Goal: Information Seeking & Learning: Learn about a topic

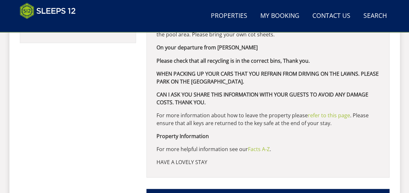
scroll to position [574, 0]
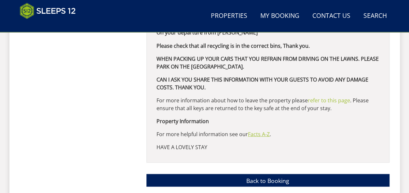
click at [257, 133] on link "Facts A-Z" at bounding box center [259, 133] width 22 height 7
click at [261, 132] on link "Facts A-Z" at bounding box center [259, 133] width 22 height 7
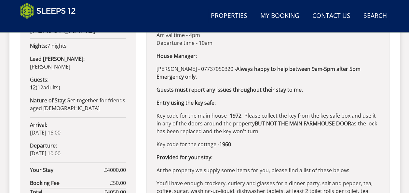
scroll to position [347, 0]
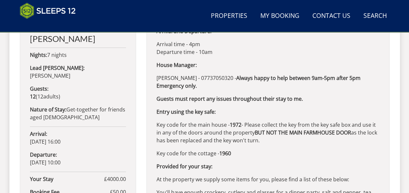
click at [258, 58] on div "Address: Perys Hill, Halsdown Farmhouse, Waterrow, Somerset, TA4 Use the What T…" at bounding box center [267, 186] width 243 height 407
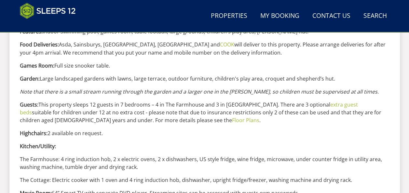
scroll to position [595, 0]
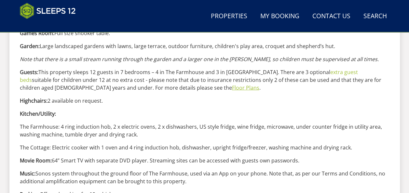
click at [232, 87] on link "Floor Plans" at bounding box center [245, 87] width 27 height 7
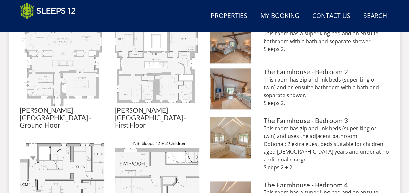
scroll to position [293, 0]
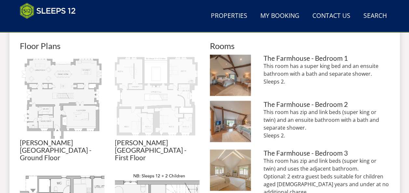
click at [165, 116] on img at bounding box center [157, 97] width 85 height 85
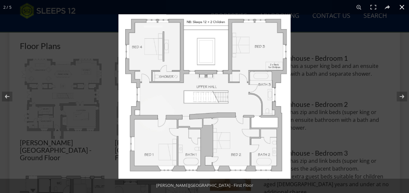
click at [398, 7] on button at bounding box center [401, 7] width 14 height 14
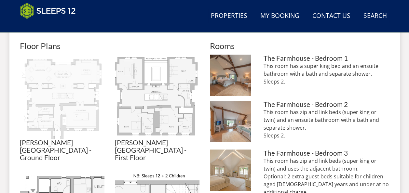
click at [72, 98] on img at bounding box center [62, 97] width 85 height 85
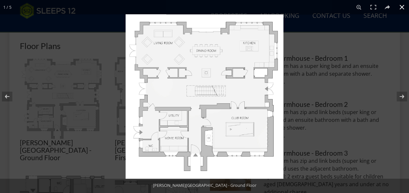
click at [403, 6] on button at bounding box center [401, 7] width 14 height 14
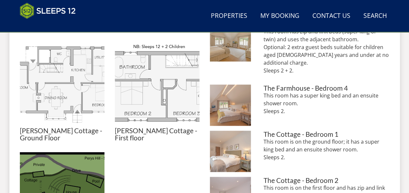
scroll to position [390, 0]
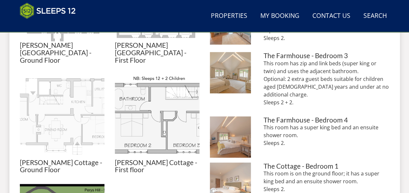
click at [61, 108] on img at bounding box center [62, 116] width 85 height 85
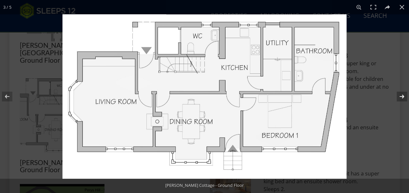
click at [400, 96] on button at bounding box center [397, 96] width 23 height 33
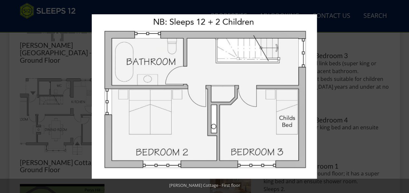
click at [400, 96] on button at bounding box center [397, 96] width 23 height 33
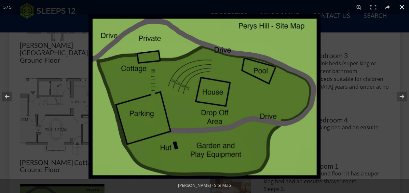
click at [403, 9] on button at bounding box center [401, 7] width 14 height 14
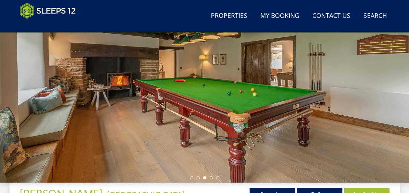
scroll to position [0, 0]
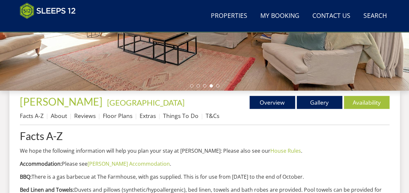
scroll to position [205, 0]
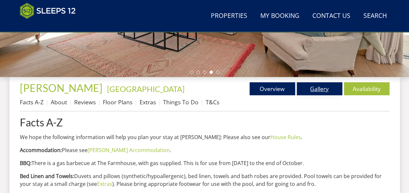
click at [322, 89] on link "Gallery" at bounding box center [319, 88] width 46 height 13
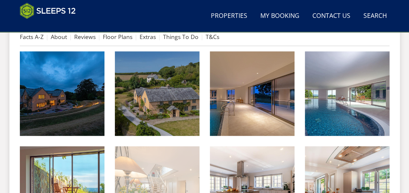
scroll to position [260, 0]
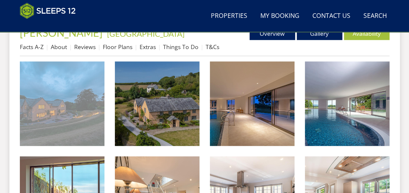
click at [84, 98] on img at bounding box center [62, 103] width 85 height 85
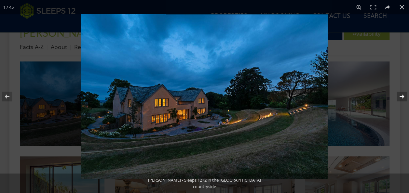
click at [402, 97] on button at bounding box center [397, 96] width 23 height 33
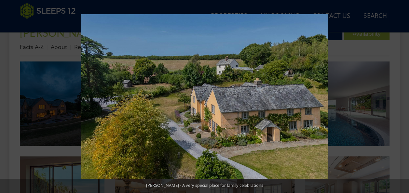
click at [402, 97] on button at bounding box center [397, 96] width 23 height 33
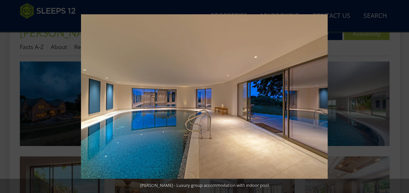
click at [402, 97] on button at bounding box center [397, 96] width 23 height 33
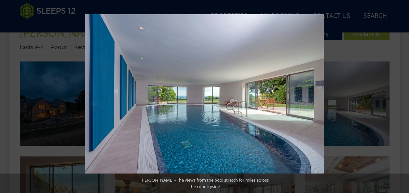
click at [402, 97] on button at bounding box center [397, 96] width 23 height 33
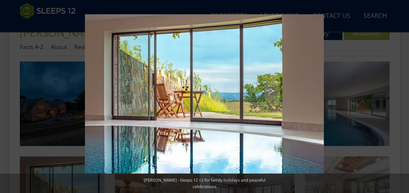
click at [402, 97] on button at bounding box center [397, 96] width 23 height 33
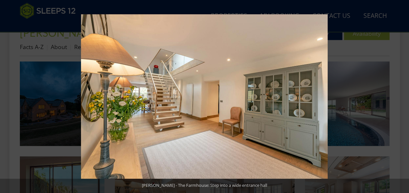
click at [402, 97] on button at bounding box center [397, 96] width 23 height 33
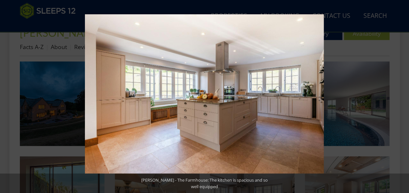
click at [402, 97] on button at bounding box center [397, 96] width 23 height 33
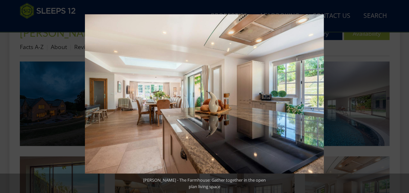
click at [402, 97] on button at bounding box center [397, 96] width 23 height 33
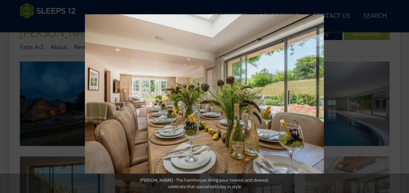
click at [402, 97] on button at bounding box center [397, 96] width 23 height 33
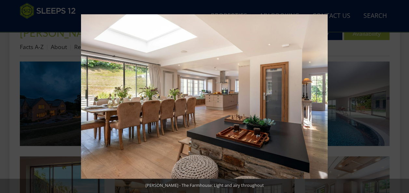
click at [402, 97] on button at bounding box center [397, 96] width 23 height 33
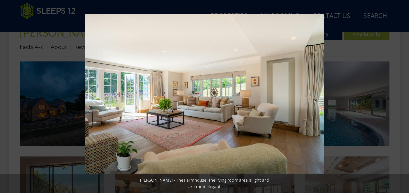
click at [402, 97] on button at bounding box center [397, 96] width 23 height 33
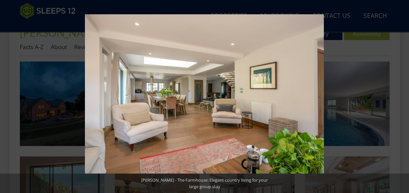
click at [402, 97] on button at bounding box center [397, 96] width 23 height 33
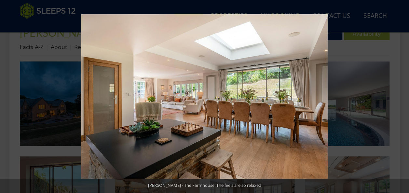
click at [402, 97] on button at bounding box center [397, 96] width 23 height 33
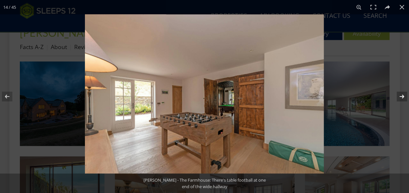
click at [402, 94] on button at bounding box center [397, 96] width 23 height 33
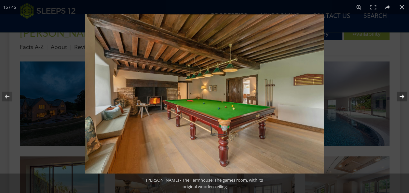
click at [402, 94] on button at bounding box center [397, 96] width 23 height 33
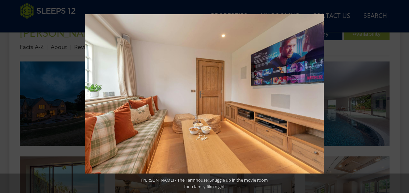
click at [402, 94] on button at bounding box center [397, 96] width 23 height 33
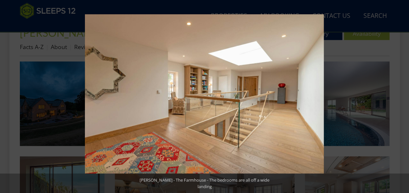
click at [402, 94] on button at bounding box center [397, 96] width 23 height 33
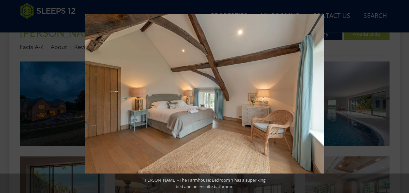
click at [402, 94] on button at bounding box center [397, 96] width 23 height 33
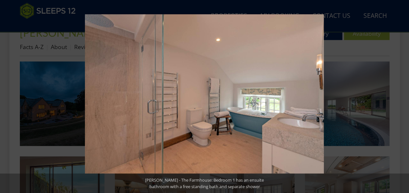
click at [402, 94] on button at bounding box center [397, 96] width 23 height 33
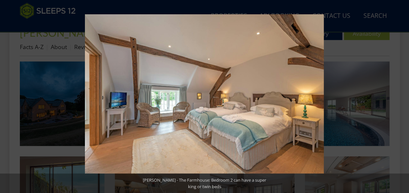
click at [402, 94] on button at bounding box center [397, 96] width 23 height 33
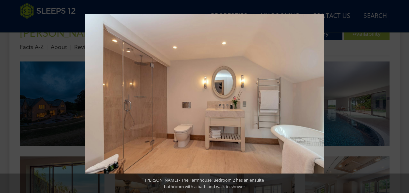
click at [402, 94] on button at bounding box center [397, 96] width 23 height 33
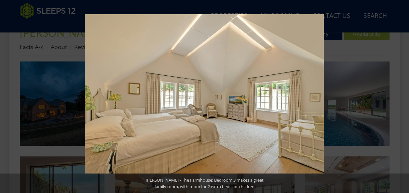
click at [402, 94] on button at bounding box center [397, 96] width 23 height 33
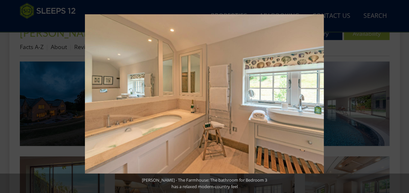
click at [402, 94] on button at bounding box center [397, 96] width 23 height 33
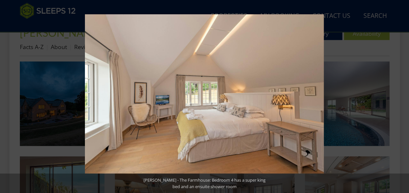
click at [402, 94] on button at bounding box center [397, 96] width 23 height 33
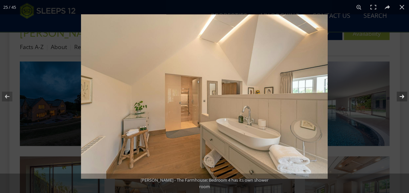
click at [402, 94] on button at bounding box center [397, 96] width 23 height 33
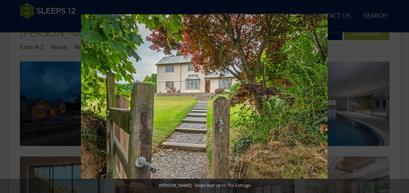
click at [402, 93] on button at bounding box center [397, 96] width 23 height 33
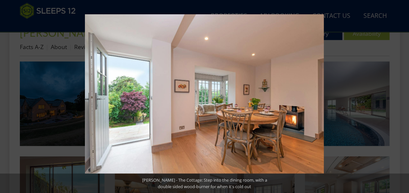
click at [402, 93] on button at bounding box center [397, 96] width 23 height 33
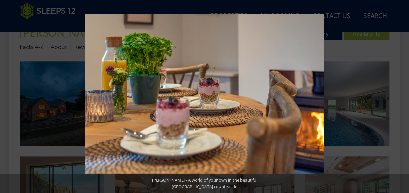
click at [402, 93] on button at bounding box center [397, 96] width 23 height 33
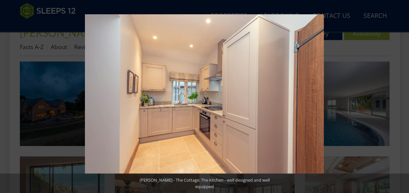
click at [402, 93] on button at bounding box center [397, 96] width 23 height 33
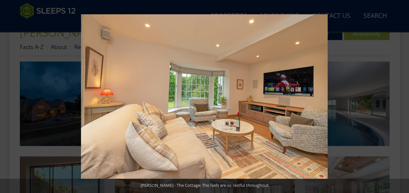
click at [402, 93] on button at bounding box center [397, 96] width 23 height 33
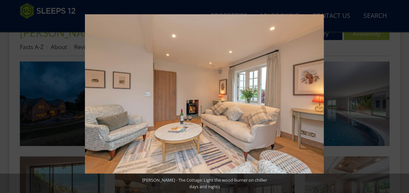
click at [402, 93] on button at bounding box center [397, 96] width 23 height 33
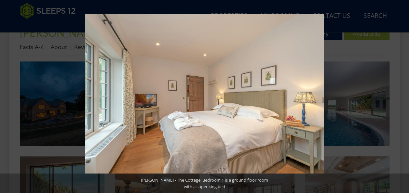
click at [402, 93] on button at bounding box center [397, 96] width 23 height 33
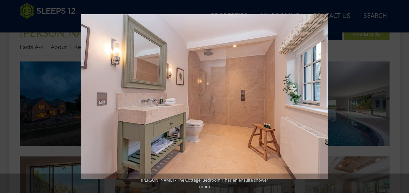
click at [402, 93] on button at bounding box center [397, 96] width 23 height 33
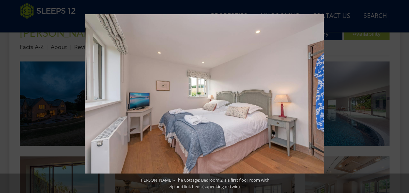
click at [402, 93] on button at bounding box center [397, 96] width 23 height 33
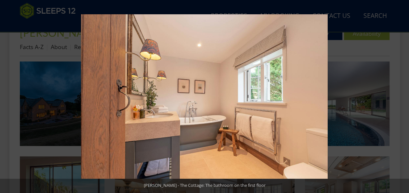
click at [402, 93] on button at bounding box center [397, 96] width 23 height 33
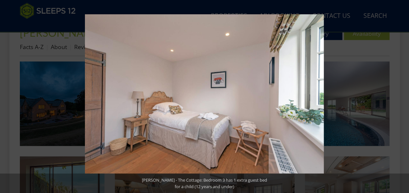
click at [402, 93] on button at bounding box center [397, 96] width 23 height 33
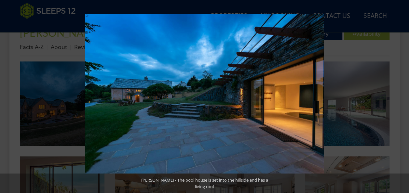
click at [402, 93] on button at bounding box center [397, 96] width 23 height 33
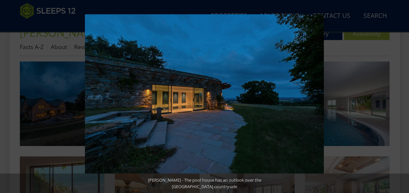
click at [402, 93] on button at bounding box center [397, 96] width 23 height 33
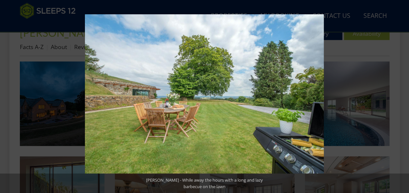
click at [402, 93] on button at bounding box center [397, 96] width 23 height 33
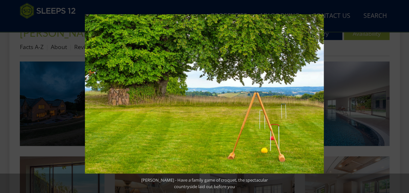
click at [402, 93] on button at bounding box center [397, 96] width 23 height 33
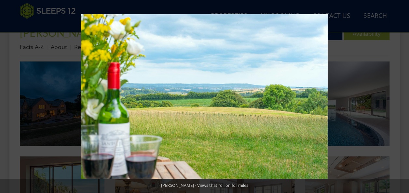
click at [402, 93] on button at bounding box center [397, 96] width 23 height 33
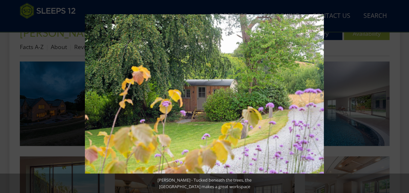
click at [402, 93] on button at bounding box center [397, 96] width 23 height 33
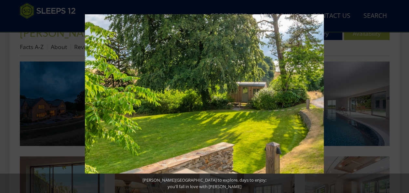
click at [402, 93] on button at bounding box center [397, 96] width 23 height 33
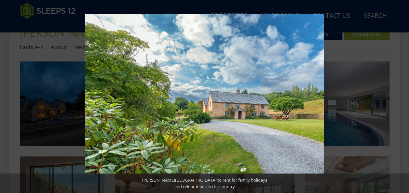
click at [402, 93] on button at bounding box center [397, 96] width 23 height 33
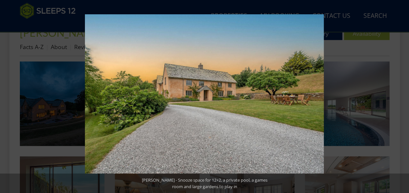
click at [402, 93] on button at bounding box center [397, 96] width 23 height 33
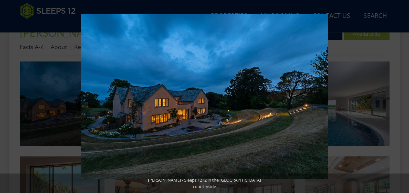
click at [402, 93] on button at bounding box center [397, 96] width 23 height 33
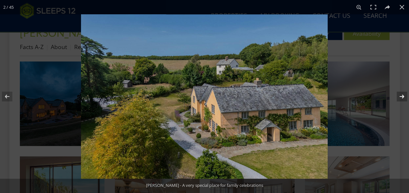
click at [402, 95] on button at bounding box center [397, 96] width 23 height 33
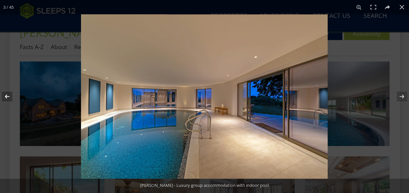
click at [7, 95] on button at bounding box center [11, 96] width 23 height 33
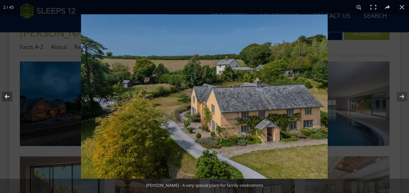
click at [7, 95] on button at bounding box center [11, 96] width 23 height 33
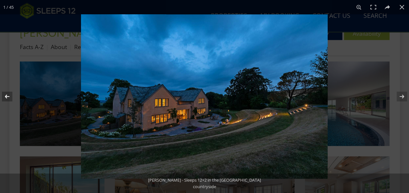
click at [7, 95] on button at bounding box center [11, 96] width 23 height 33
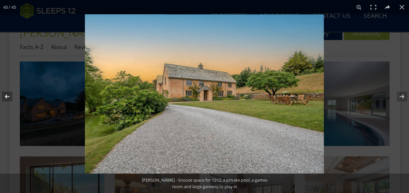
click at [7, 95] on button at bounding box center [11, 96] width 23 height 33
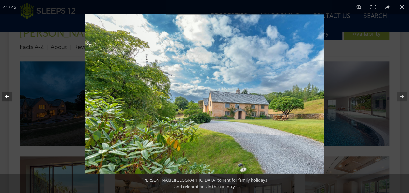
click at [7, 95] on button at bounding box center [11, 96] width 23 height 33
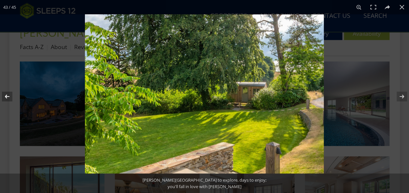
click at [7, 95] on button at bounding box center [11, 96] width 23 height 33
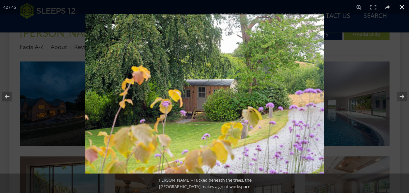
click at [399, 7] on button at bounding box center [401, 7] width 14 height 14
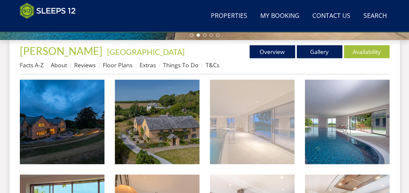
scroll to position [228, 0]
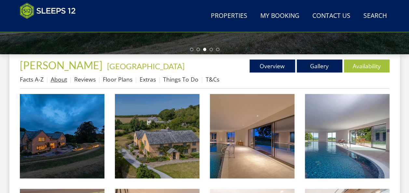
click at [57, 79] on link "About" at bounding box center [59, 79] width 16 height 8
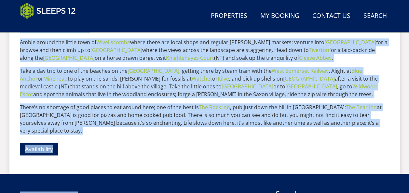
scroll to position [406, 0]
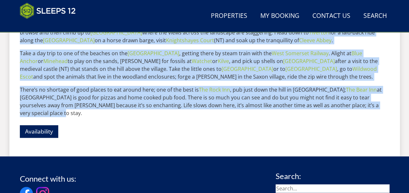
drag, startPoint x: 20, startPoint y: 86, endPoint x: 363, endPoint y: 100, distance: 343.9
click at [363, 100] on div "About Perys Hill is tucked away in a secluded and undisturbed setting with brea…" at bounding box center [204, 31] width 369 height 230
copy div "Perys Hill is like a world of your own where the woes of the world are left beh…"
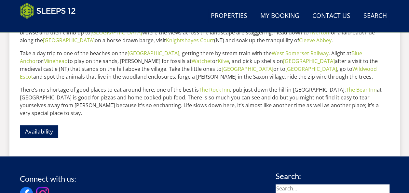
click at [181, 125] on div "About Perys Hill is tucked away in a secluded and undisturbed setting with brea…" at bounding box center [204, 31] width 369 height 230
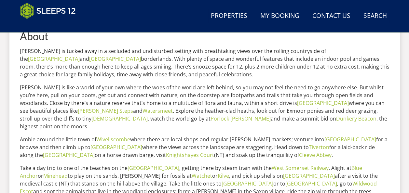
scroll to position [243, 0]
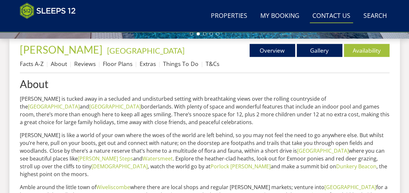
click at [338, 17] on link "Contact Us 01823 665500" at bounding box center [330, 16] width 43 height 15
